Goal: Book appointment/travel/reservation

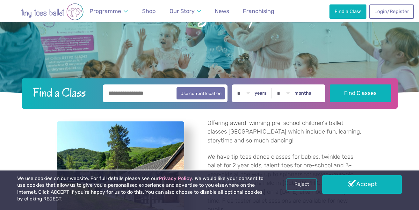
scroll to position [119, 0]
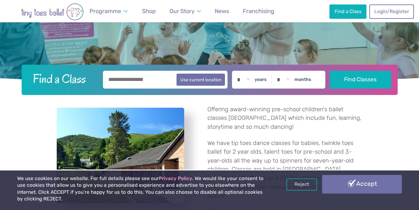
click at [371, 184] on link "Accept" at bounding box center [362, 184] width 80 height 18
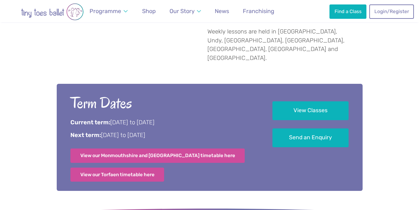
scroll to position [414, 0]
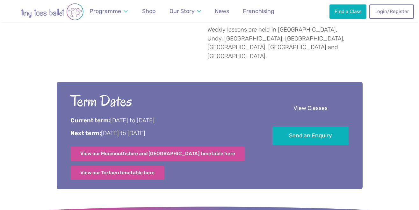
click at [321, 99] on link "View Classes" at bounding box center [310, 108] width 76 height 19
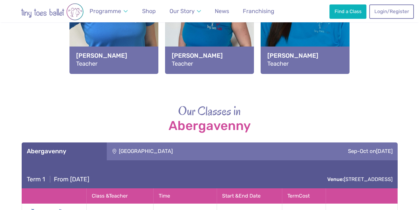
scroll to position [934, 0]
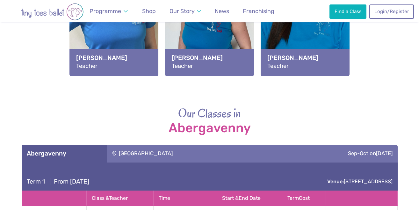
click at [134, 145] on div "[GEOGRAPHIC_DATA]" at bounding box center [189, 154] width 164 height 18
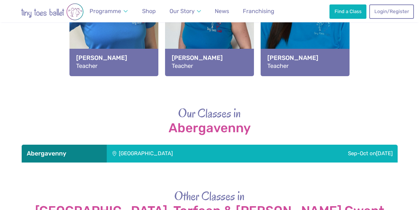
click at [134, 145] on div "[GEOGRAPHIC_DATA]" at bounding box center [189, 154] width 164 height 18
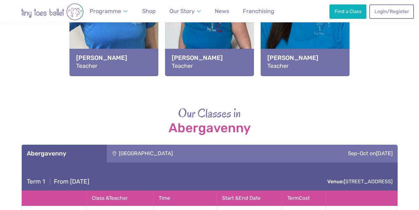
drag, startPoint x: 192, startPoint y: 127, endPoint x: 90, endPoint y: 125, distance: 101.9
click at [90, 145] on div "Abergavenny Llanfoist Village Hall Sep-Oct on Friday" at bounding box center [210, 154] width 376 height 18
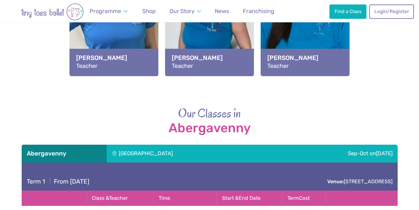
copy div "[GEOGRAPHIC_DATA]"
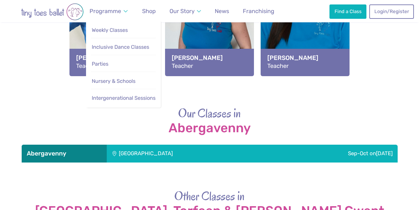
scroll to position [414, 0]
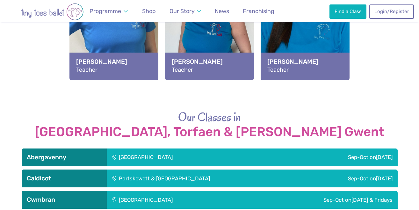
scroll to position [826, 0]
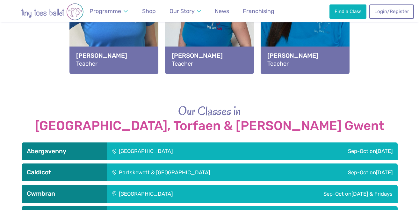
click at [126, 142] on div "[GEOGRAPHIC_DATA]" at bounding box center [189, 151] width 164 height 18
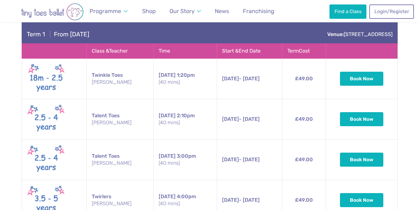
scroll to position [954, 0]
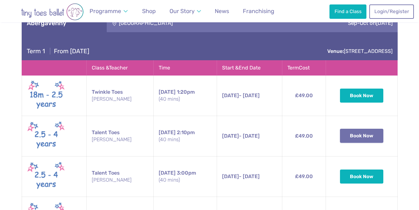
click at [359, 129] on button "Book Now" at bounding box center [361, 136] width 43 height 14
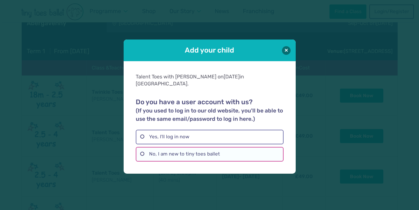
click at [179, 152] on label "No, I am new to tiny toes ballet" at bounding box center [210, 154] width 148 height 15
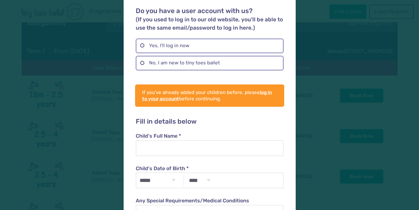
scroll to position [0, 0]
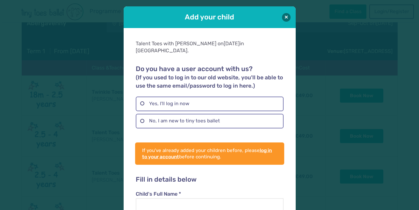
click at [109, 57] on div "Add your child Talent Toes with [PERSON_NAME] [DATE] in [GEOGRAPHIC_DATA]. Do y…" at bounding box center [209, 105] width 419 height 210
click at [286, 18] on button at bounding box center [286, 17] width 9 height 9
